Goal: Transaction & Acquisition: Purchase product/service

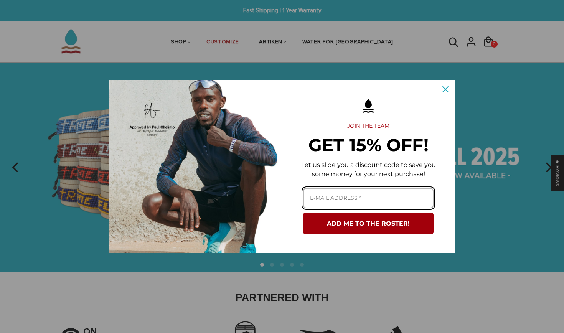
click at [343, 196] on input "Email field" at bounding box center [368, 198] width 130 height 20
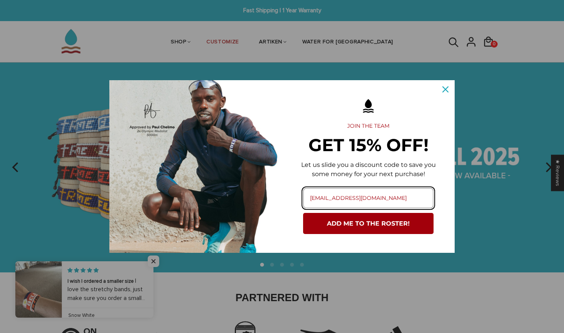
type input "[EMAIL_ADDRESS][DOMAIN_NAME]"
click at [368, 223] on button "ADD ME TO THE ROSTER!" at bounding box center [368, 223] width 130 height 21
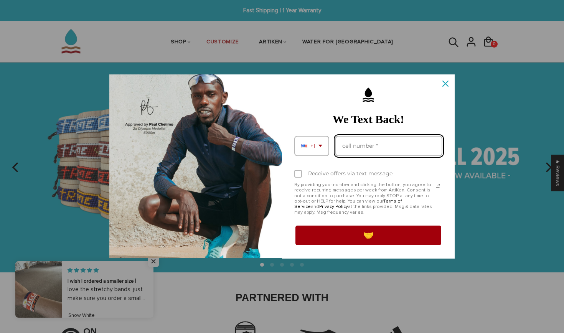
click at [373, 148] on input "Phone number field" at bounding box center [388, 146] width 107 height 20
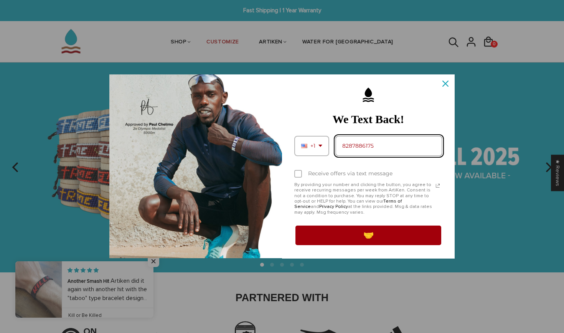
type input "8287886175"
click at [298, 178] on div "Marketing offer form" at bounding box center [298, 174] width 8 height 8
click at [298, 177] on input "Receive offers via text message" at bounding box center [296, 174] width 5 height 5
checkbox input "true"
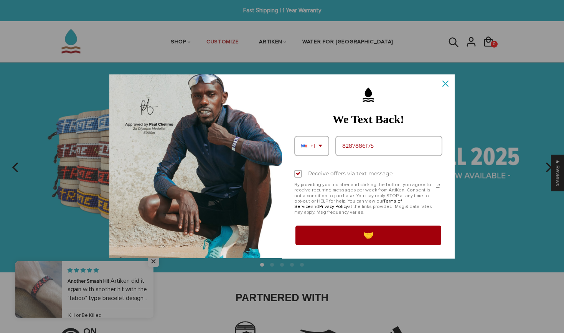
click at [336, 239] on button "🤝" at bounding box center [368, 234] width 148 height 21
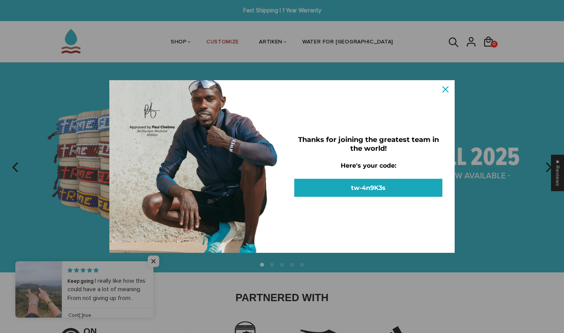
click at [382, 179] on button "tw-4n9K3s" at bounding box center [368, 188] width 148 height 18
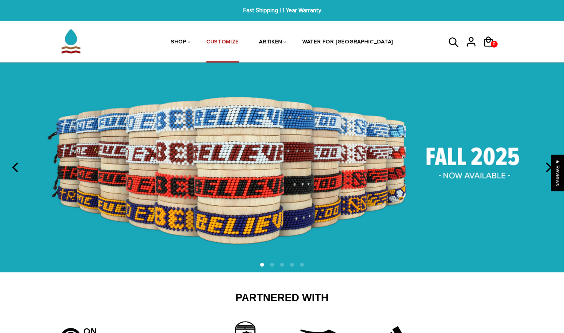
click at [239, 41] on link "CUSTOMIZE" at bounding box center [222, 42] width 33 height 41
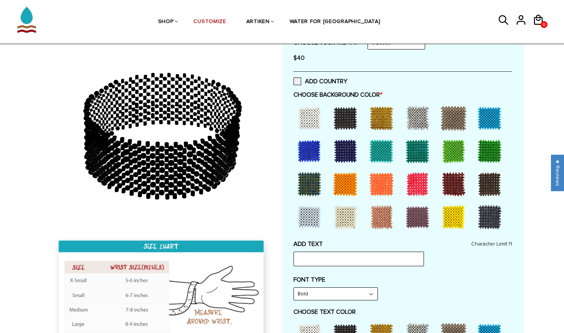
scroll to position [172, 0]
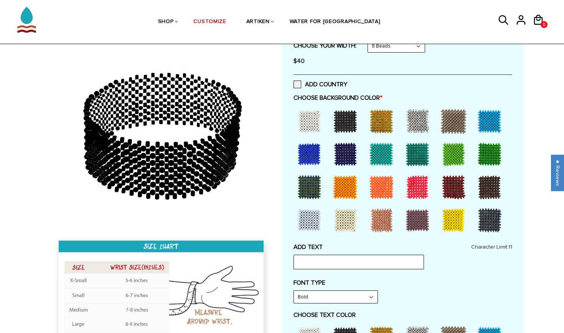
click at [343, 153] on div at bounding box center [345, 154] width 31 height 31
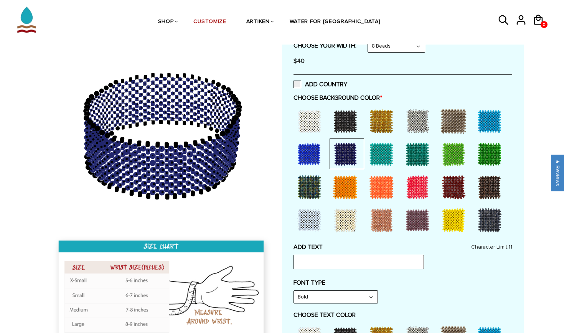
click at [320, 153] on div at bounding box center [309, 154] width 31 height 31
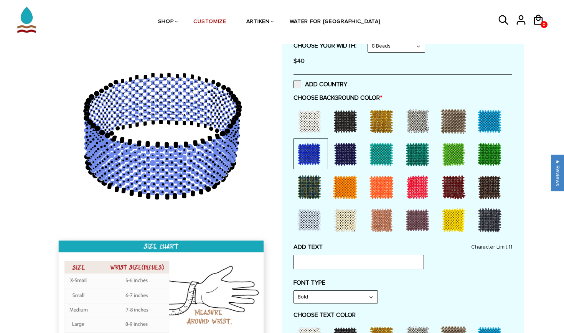
click at [344, 157] on div at bounding box center [345, 154] width 31 height 31
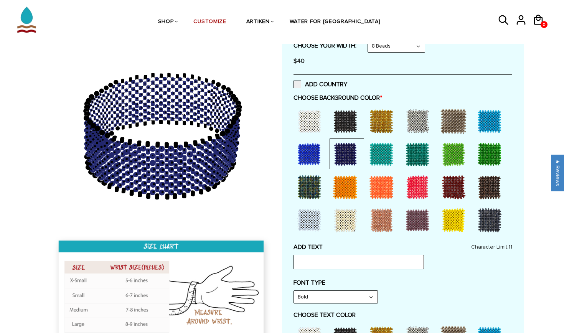
click at [348, 184] on div at bounding box center [345, 187] width 31 height 31
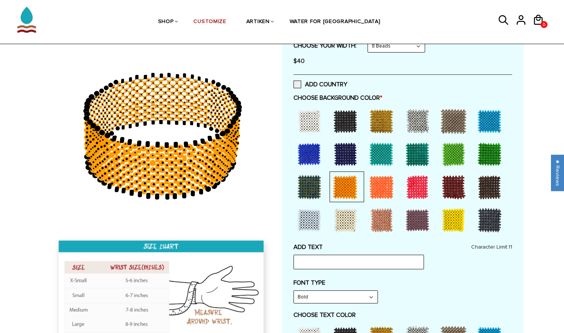
click at [347, 156] on div at bounding box center [345, 154] width 31 height 31
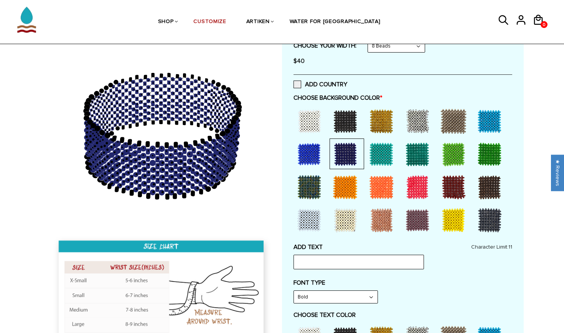
click at [349, 218] on div at bounding box center [345, 220] width 31 height 31
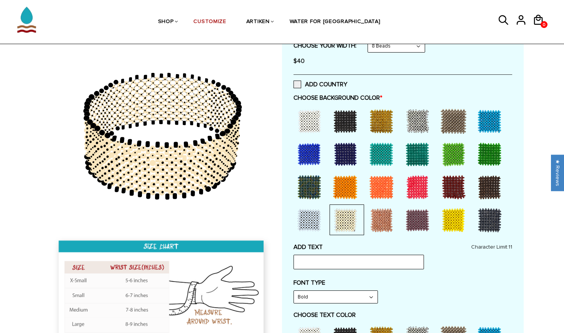
click at [349, 162] on div at bounding box center [345, 154] width 31 height 31
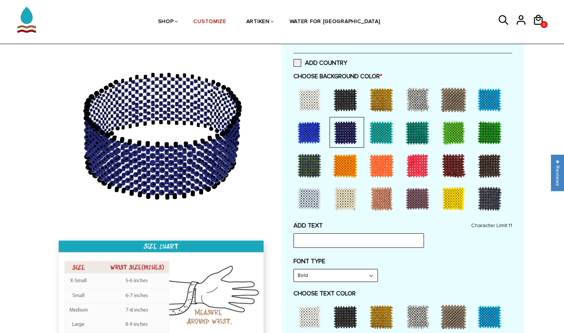
scroll to position [194, 0]
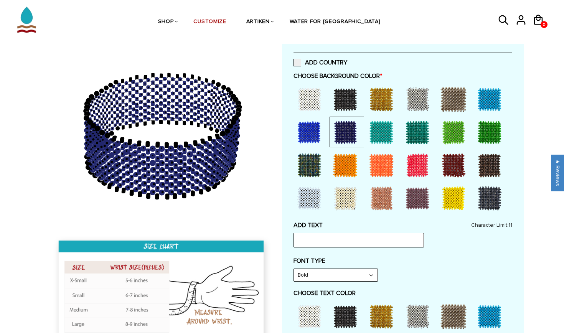
click at [348, 94] on div at bounding box center [345, 99] width 31 height 31
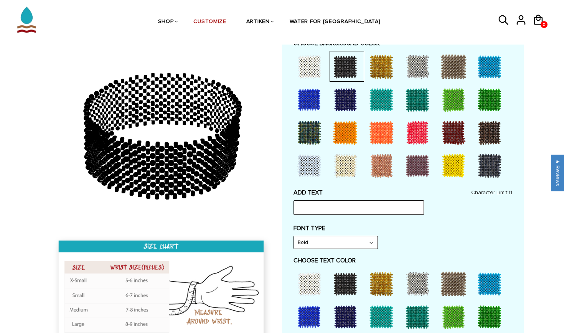
scroll to position [239, 0]
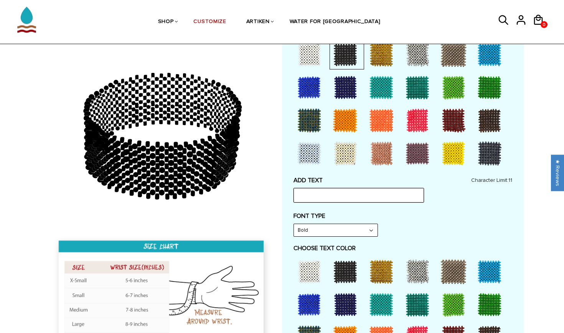
click at [341, 192] on input "text" at bounding box center [358, 195] width 130 height 15
type input "benni"
click at [374, 268] on div at bounding box center [381, 271] width 31 height 31
click at [350, 298] on div at bounding box center [345, 304] width 31 height 31
click at [378, 306] on div at bounding box center [381, 304] width 31 height 31
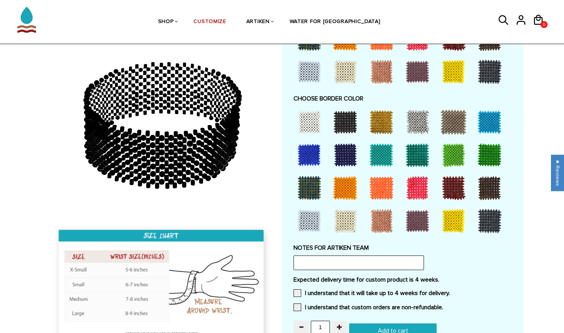
scroll to position [536, 0]
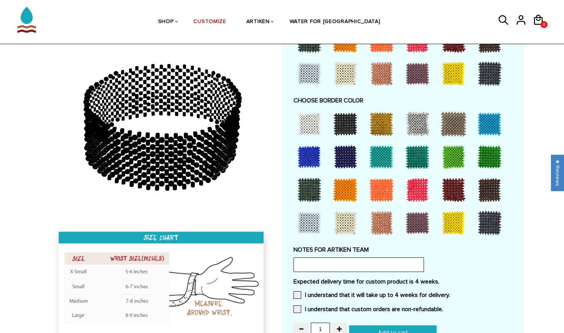
click at [386, 120] on div at bounding box center [381, 124] width 31 height 31
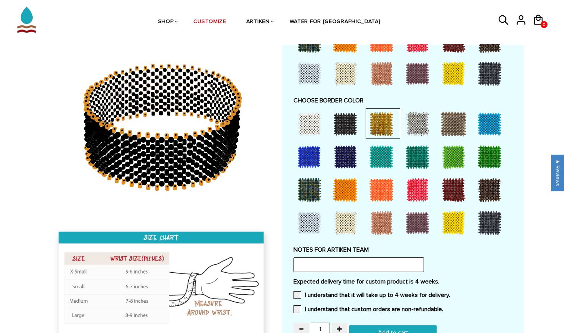
click at [306, 150] on div at bounding box center [309, 157] width 31 height 31
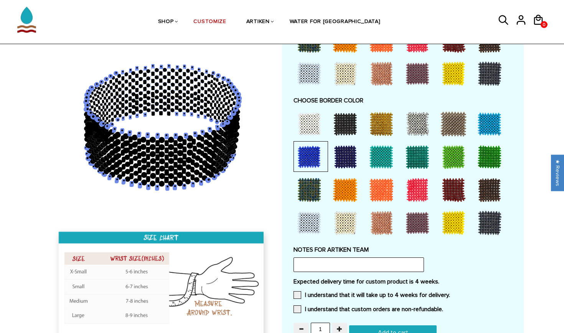
click at [336, 153] on div at bounding box center [345, 157] width 31 height 31
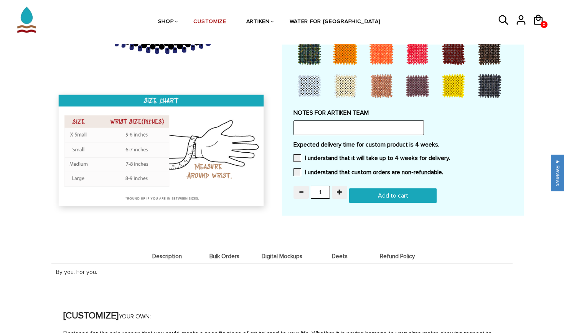
scroll to position [673, 0]
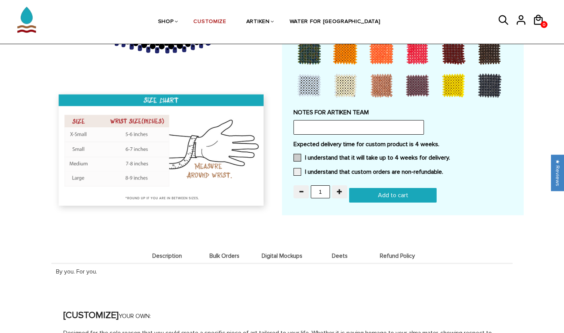
click at [305, 154] on label "I understand that it will take up to 4 weeks for delivery." at bounding box center [371, 158] width 156 height 8
click at [450, 155] on input "I understand that it will take up to 4 weeks for delivery." at bounding box center [450, 155] width 0 height 0
click at [300, 168] on span at bounding box center [297, 172] width 8 height 8
click at [443, 170] on input "I understand that custom orders are non-refundable." at bounding box center [443, 170] width 0 height 0
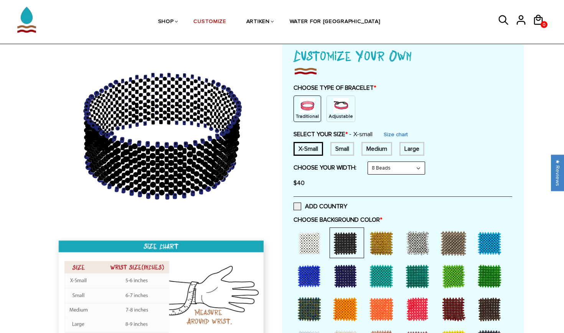
scroll to position [49, 0]
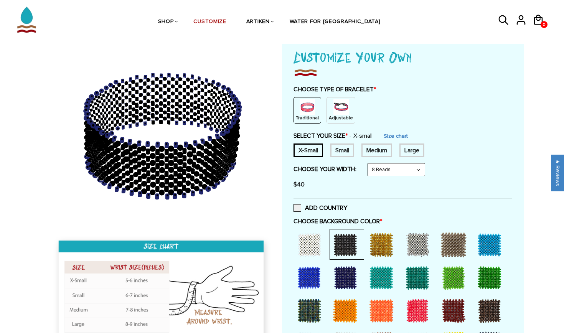
click at [345, 152] on div "Small" at bounding box center [342, 150] width 24 height 14
click at [376, 153] on div "Medium" at bounding box center [376, 150] width 31 height 14
click at [349, 149] on div "Small" at bounding box center [342, 150] width 24 height 14
select select "6-beads"
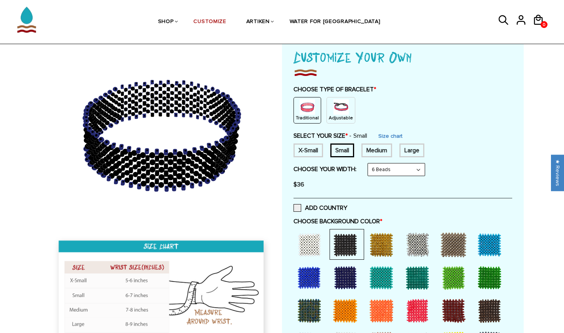
click at [374, 152] on div "Medium" at bounding box center [376, 150] width 31 height 14
click at [351, 150] on div "Small" at bounding box center [342, 150] width 24 height 14
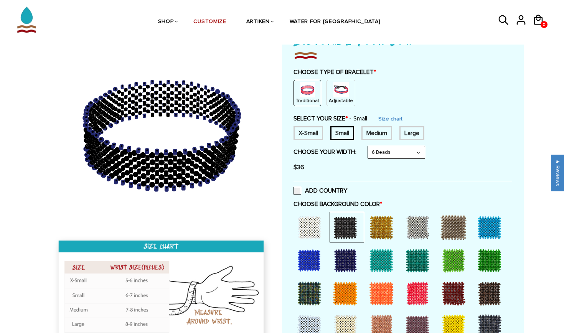
scroll to position [68, 0]
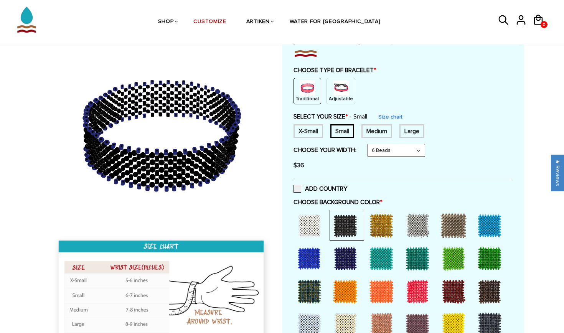
click at [344, 86] on img at bounding box center [340, 87] width 15 height 15
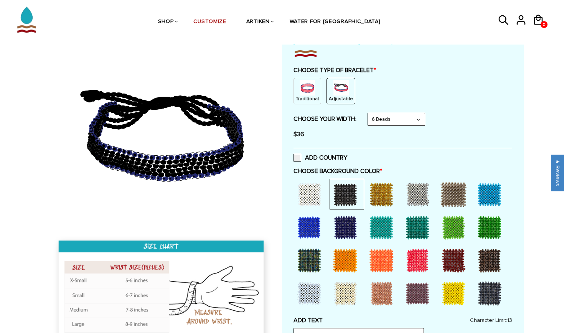
click at [310, 90] on img at bounding box center [307, 87] width 15 height 15
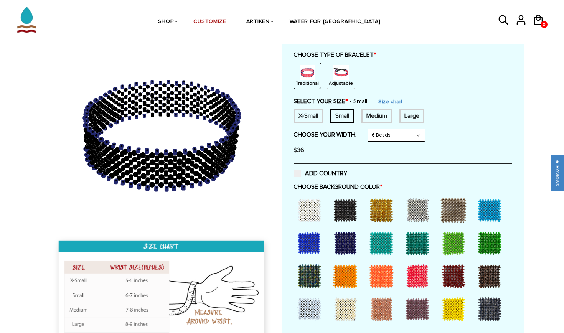
scroll to position [84, 0]
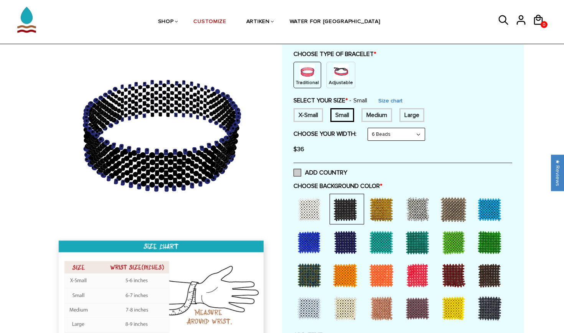
click at [306, 169] on label "ADD COUNTRY" at bounding box center [320, 173] width 54 height 8
click at [347, 170] on input "ADD COUNTRY" at bounding box center [347, 170] width 0 height 0
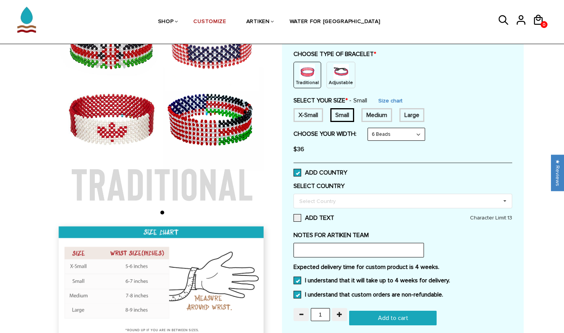
click at [308, 170] on label "ADD COUNTRY" at bounding box center [320, 173] width 54 height 8
click at [347, 170] on input "ADD COUNTRY" at bounding box center [347, 170] width 0 height 0
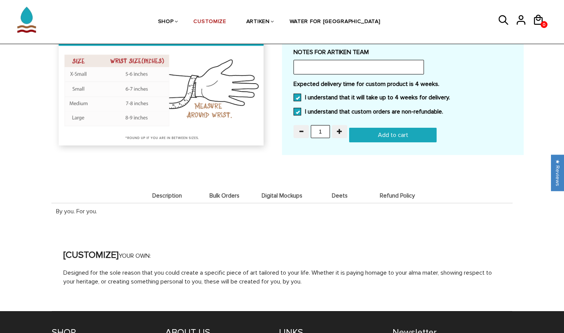
scroll to position [583, 0]
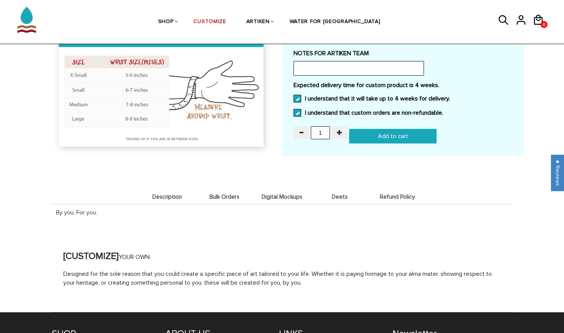
click at [392, 129] on input "Add to cart" at bounding box center [392, 136] width 87 height 15
type input "Add to cart"
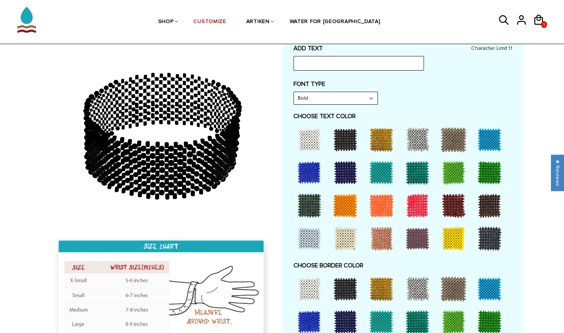
scroll to position [362, 0]
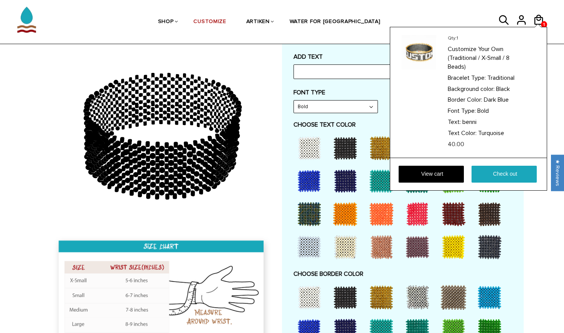
click at [542, 27] on div "Qty: 1 Customize Your Own (Traditional / X-Small / 8 Beads) Bracelet Type: Trad…" at bounding box center [468, 109] width 157 height 164
click at [439, 174] on link "View cart" at bounding box center [431, 174] width 65 height 17
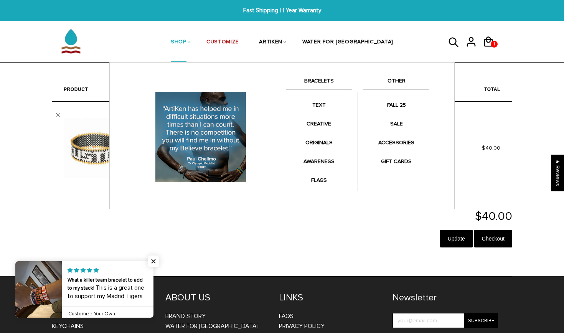
click at [186, 42] on link "SHOP" at bounding box center [179, 42] width 16 height 41
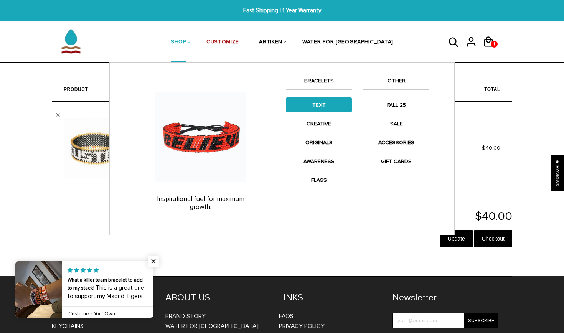
click at [313, 106] on link "TEXT" at bounding box center [319, 104] width 66 height 15
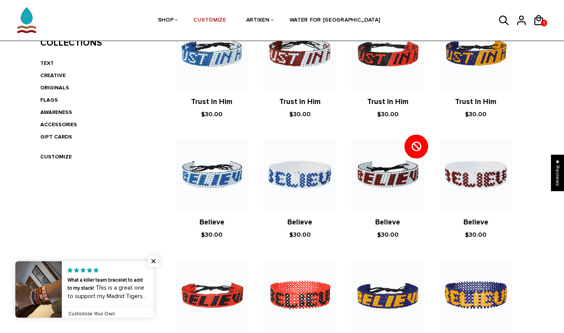
scroll to position [197, 0]
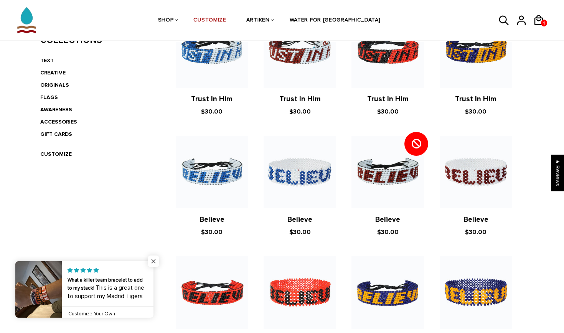
click at [154, 262] on span "Close popup widget" at bounding box center [154, 261] width 12 height 12
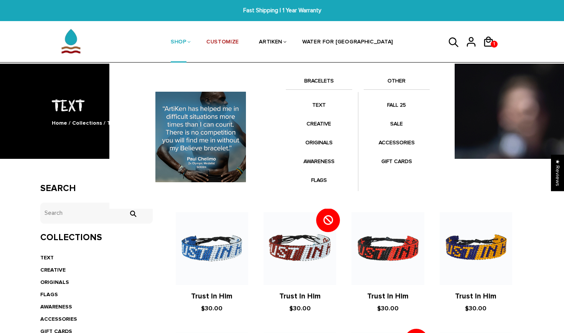
scroll to position [0, 0]
